Goal: Navigation & Orientation: Find specific page/section

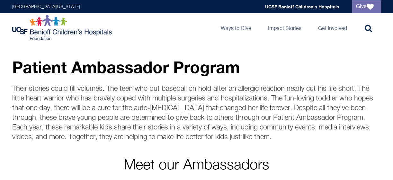
click at [88, 31] on img at bounding box center [62, 28] width 101 height 26
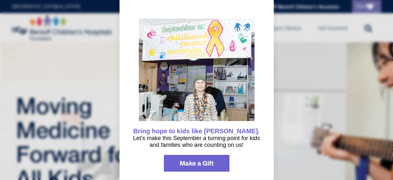
click at [307, 56] on div at bounding box center [196, 90] width 393 height 180
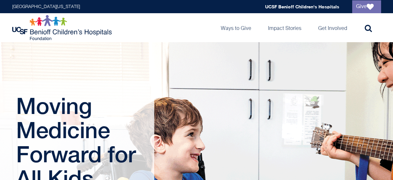
click at [297, 4] on ul "UCSF Benioff Children's Hospitals" at bounding box center [302, 6] width 74 height 7
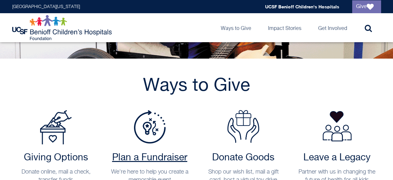
scroll to position [96, 0]
